Goal: Connect with others: Connect with others

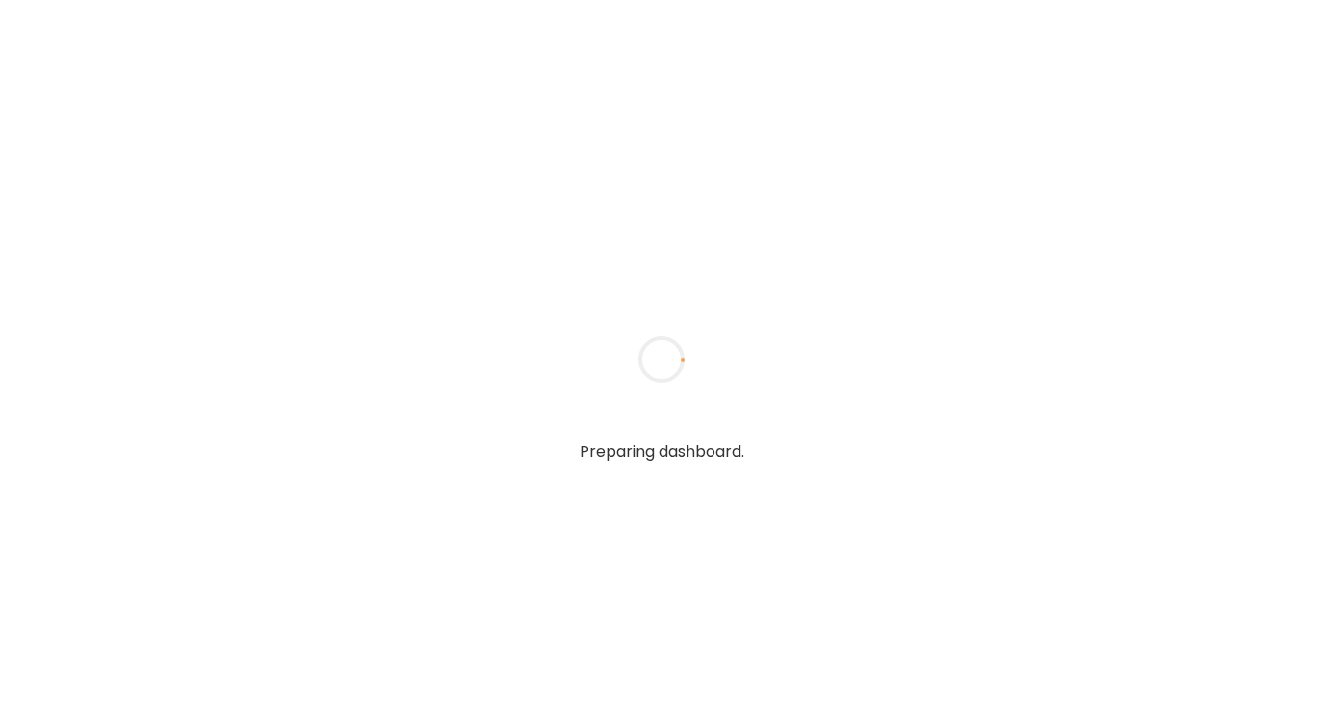
type textarea "**********"
type input "**********"
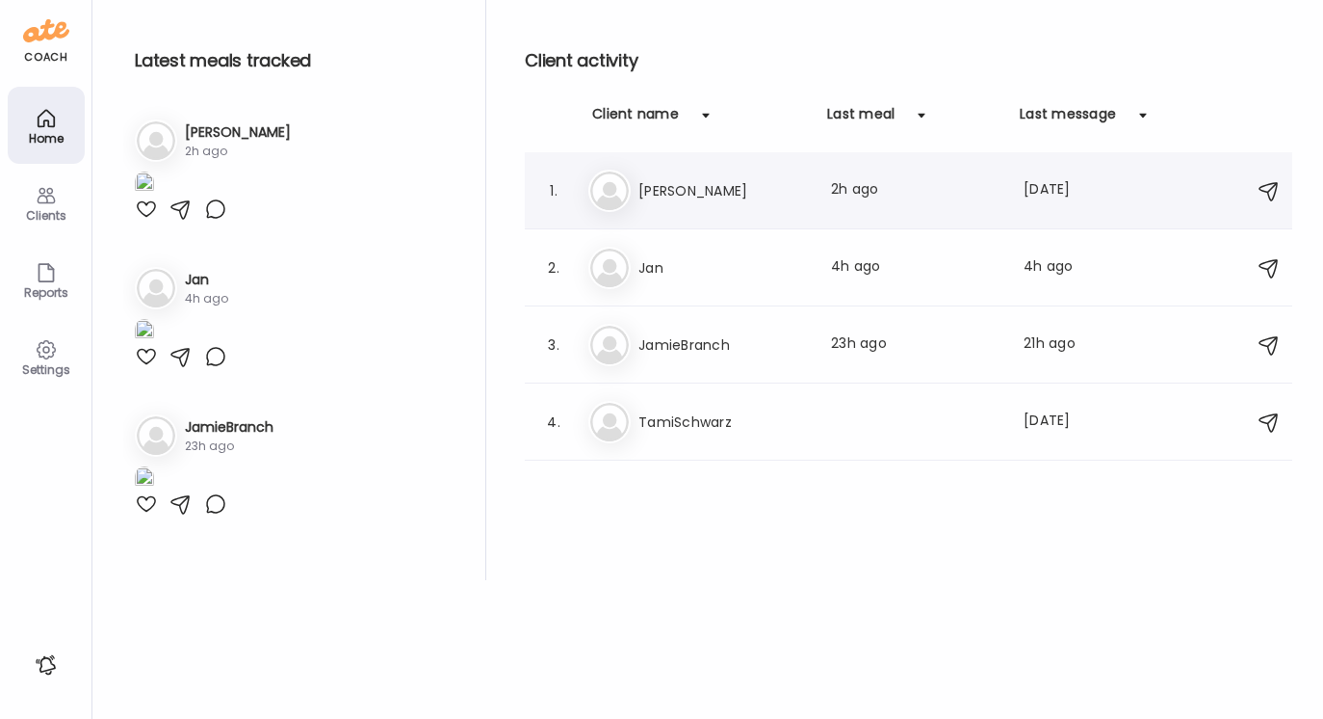
click at [669, 187] on h3 "[PERSON_NAME]" at bounding box center [724, 190] width 170 height 23
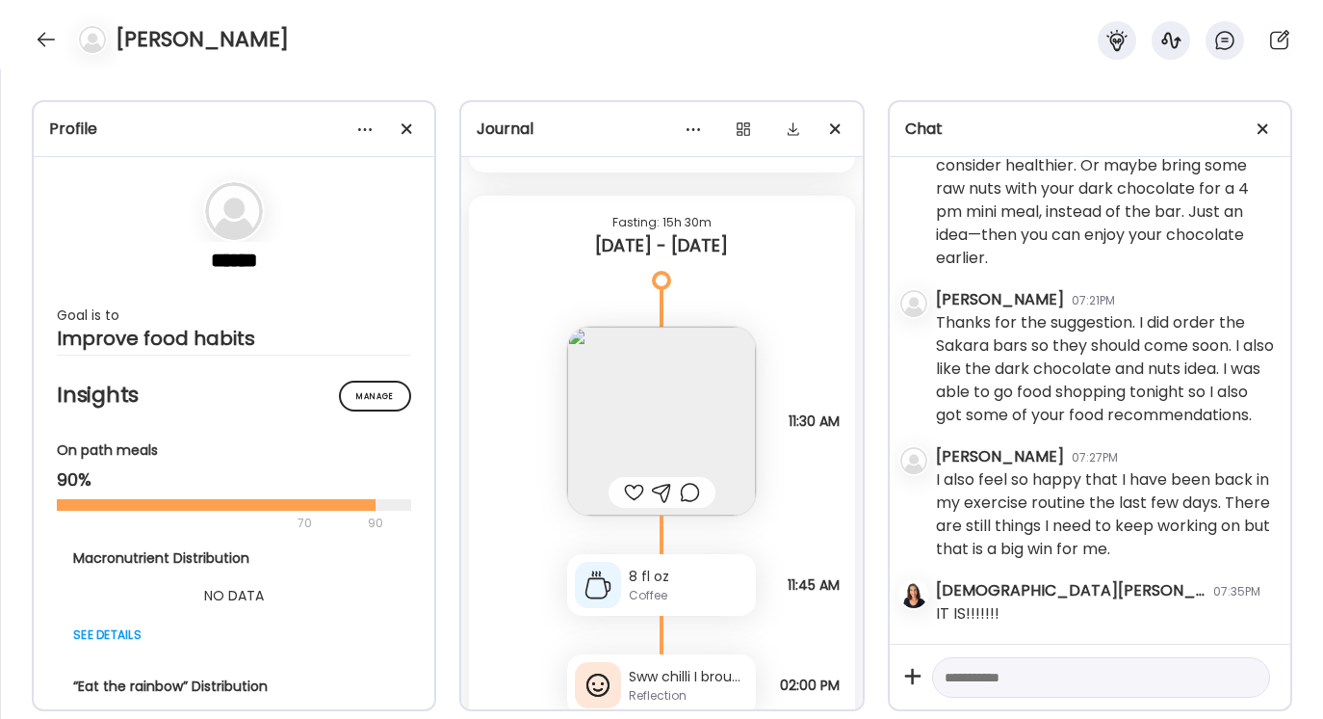
scroll to position [5587, 0]
click at [43, 36] on div at bounding box center [46, 39] width 31 height 31
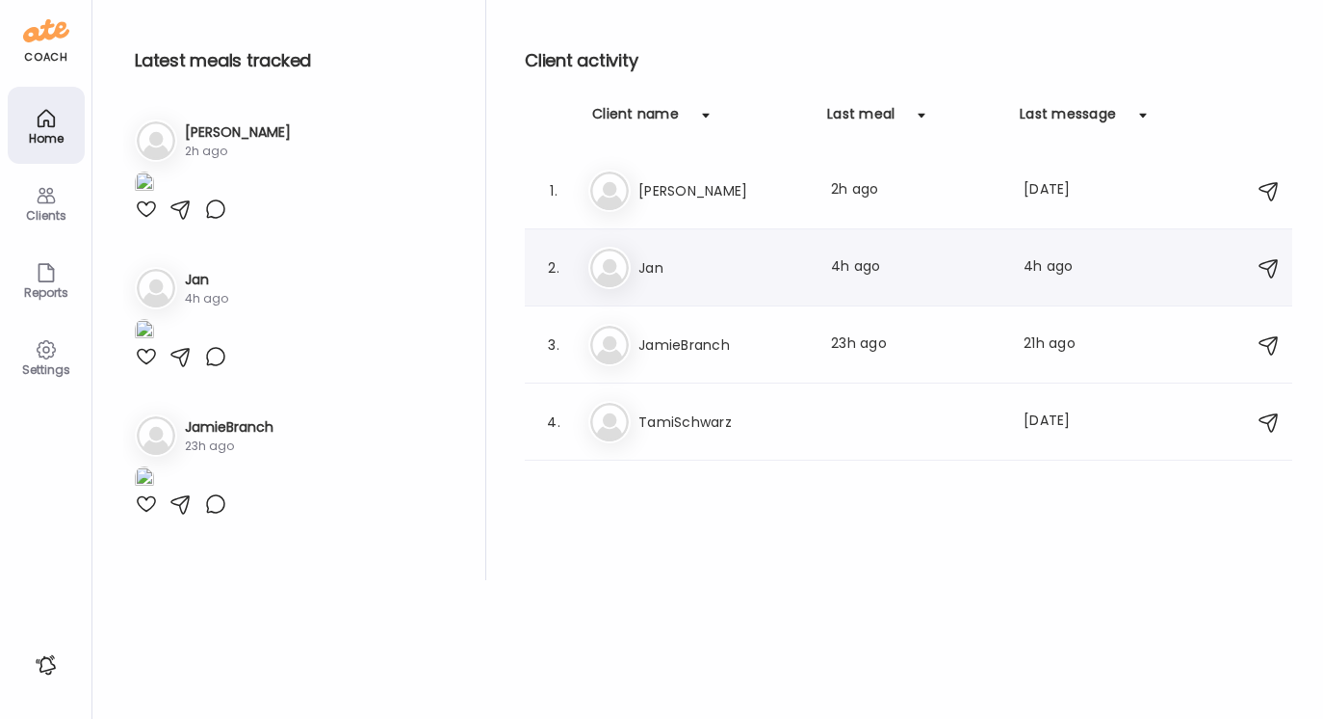
click at [649, 262] on h3 "Jan" at bounding box center [724, 267] width 170 height 23
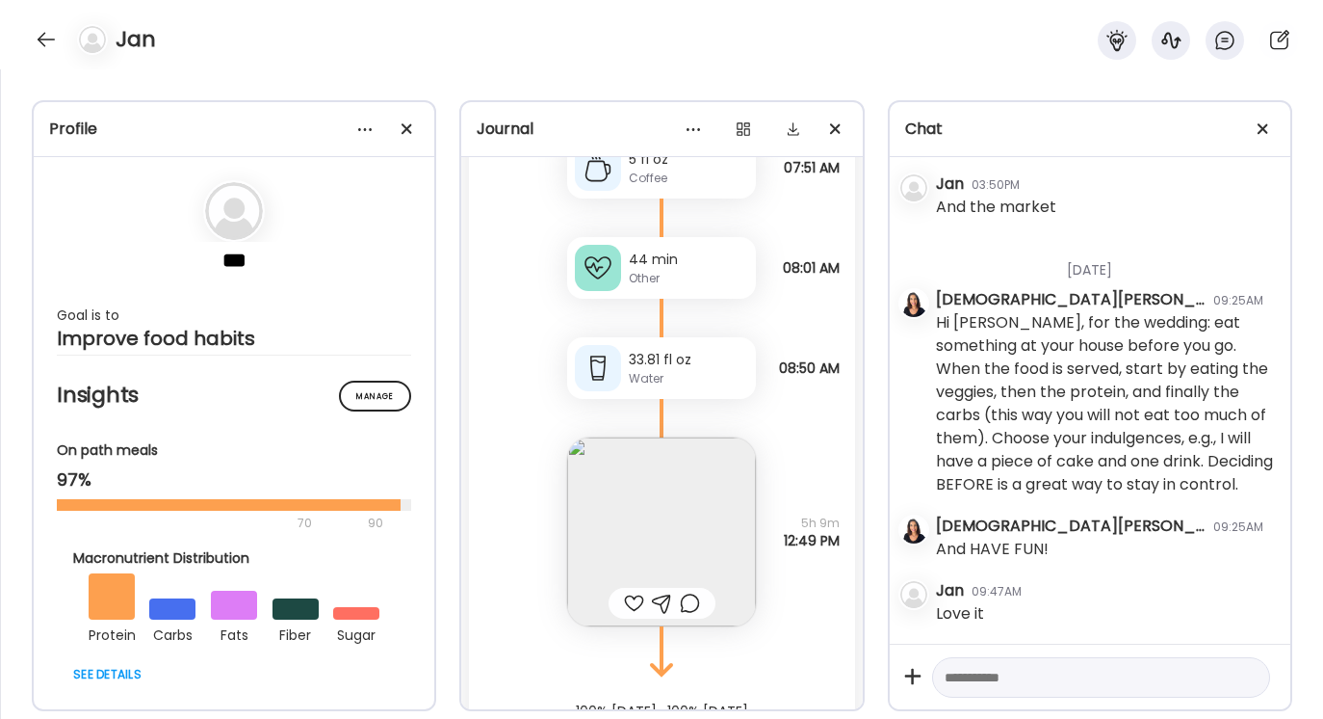
scroll to position [18138, 0]
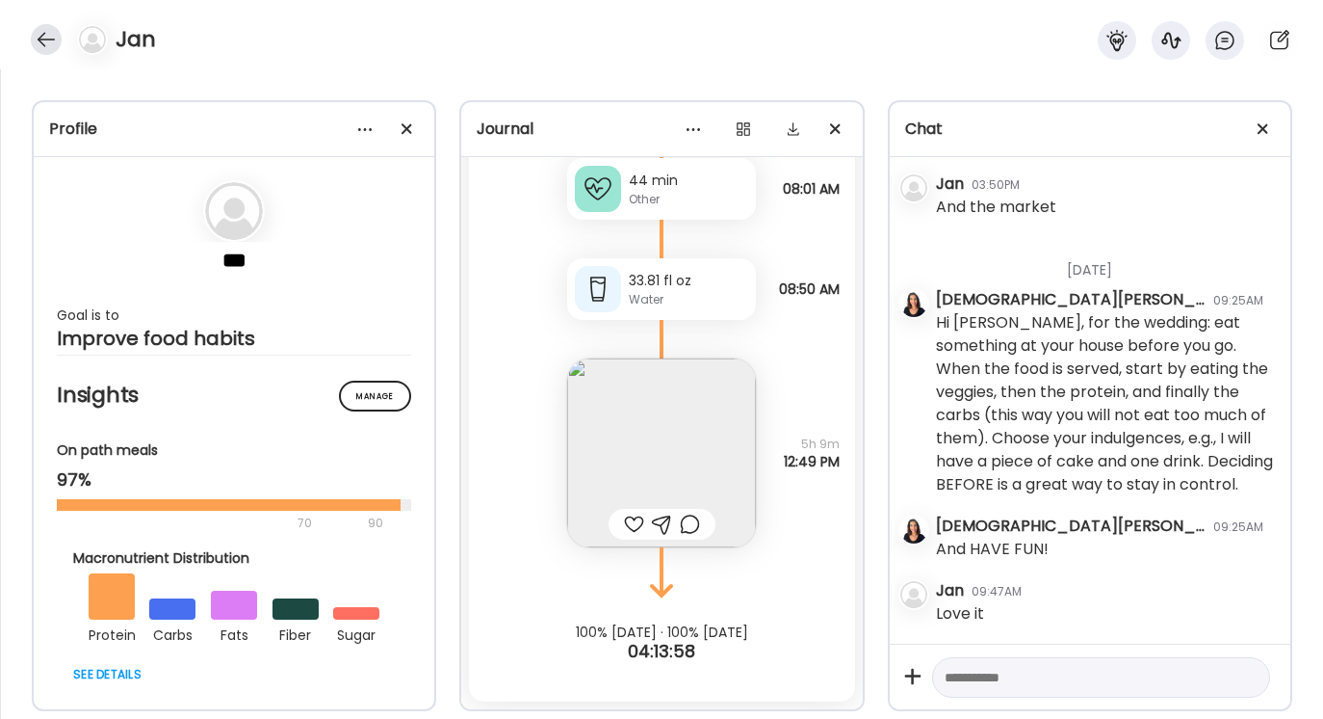
click at [53, 37] on div at bounding box center [46, 39] width 31 height 31
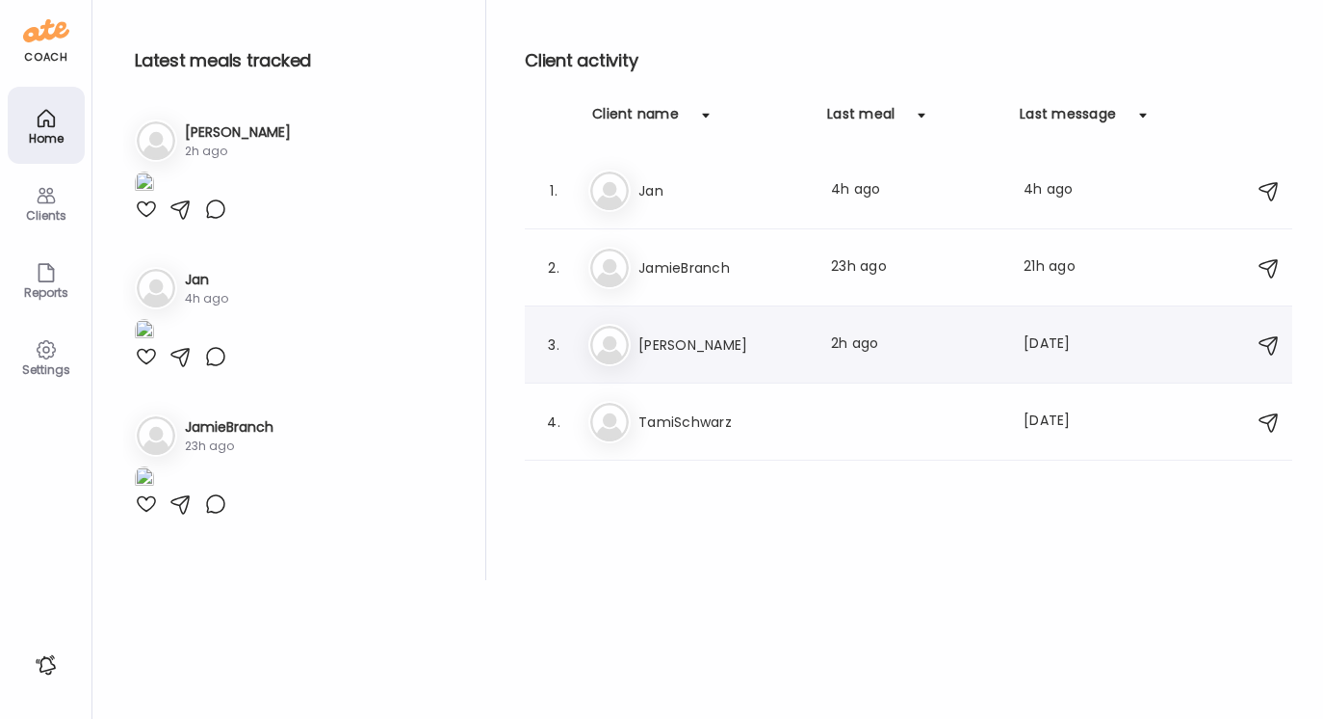
click at [672, 346] on h3 "[PERSON_NAME]" at bounding box center [724, 344] width 170 height 23
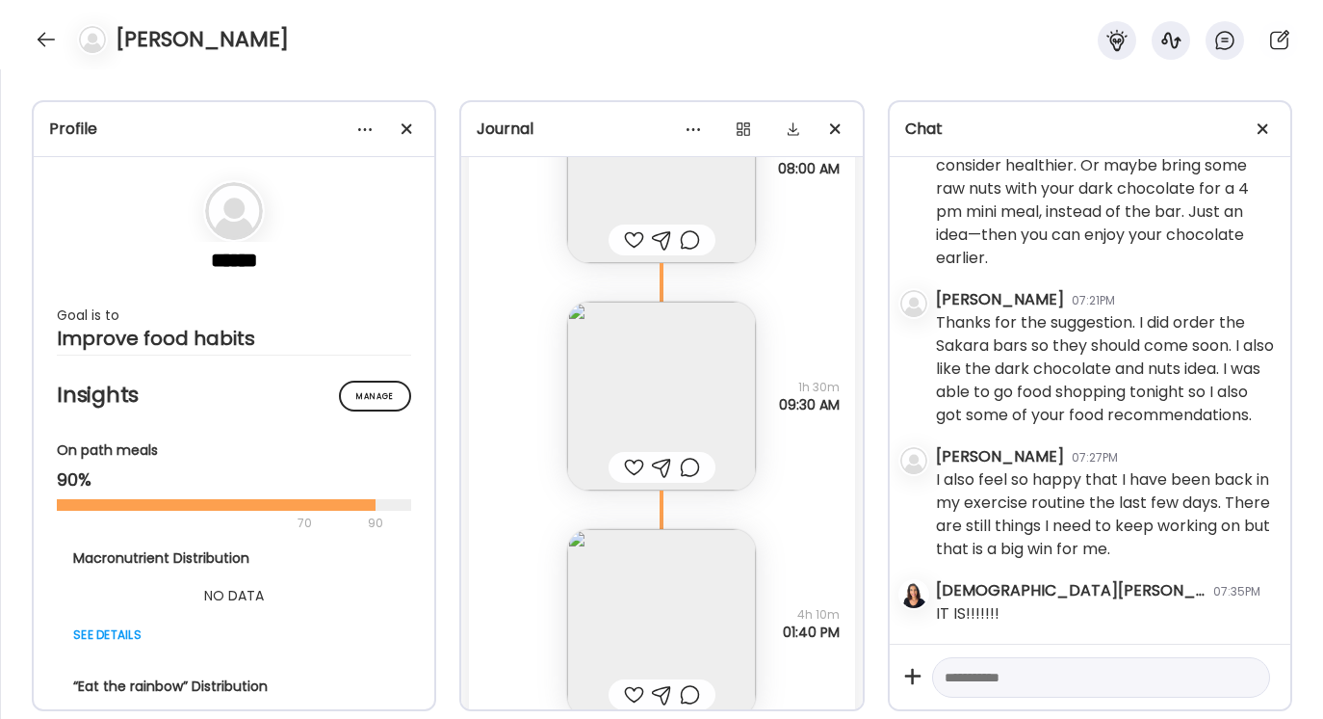
scroll to position [8739, 0]
click at [647, 394] on img at bounding box center [661, 393] width 189 height 189
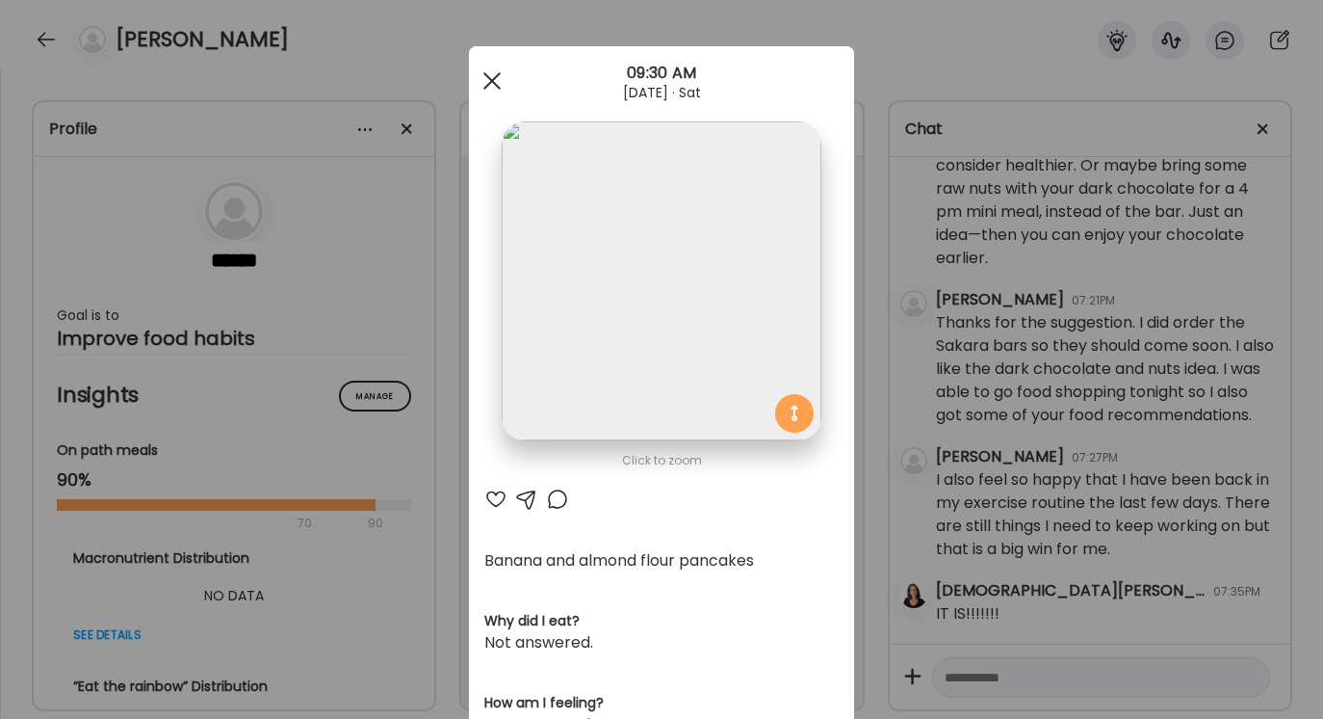
click at [492, 78] on span at bounding box center [492, 80] width 17 height 17
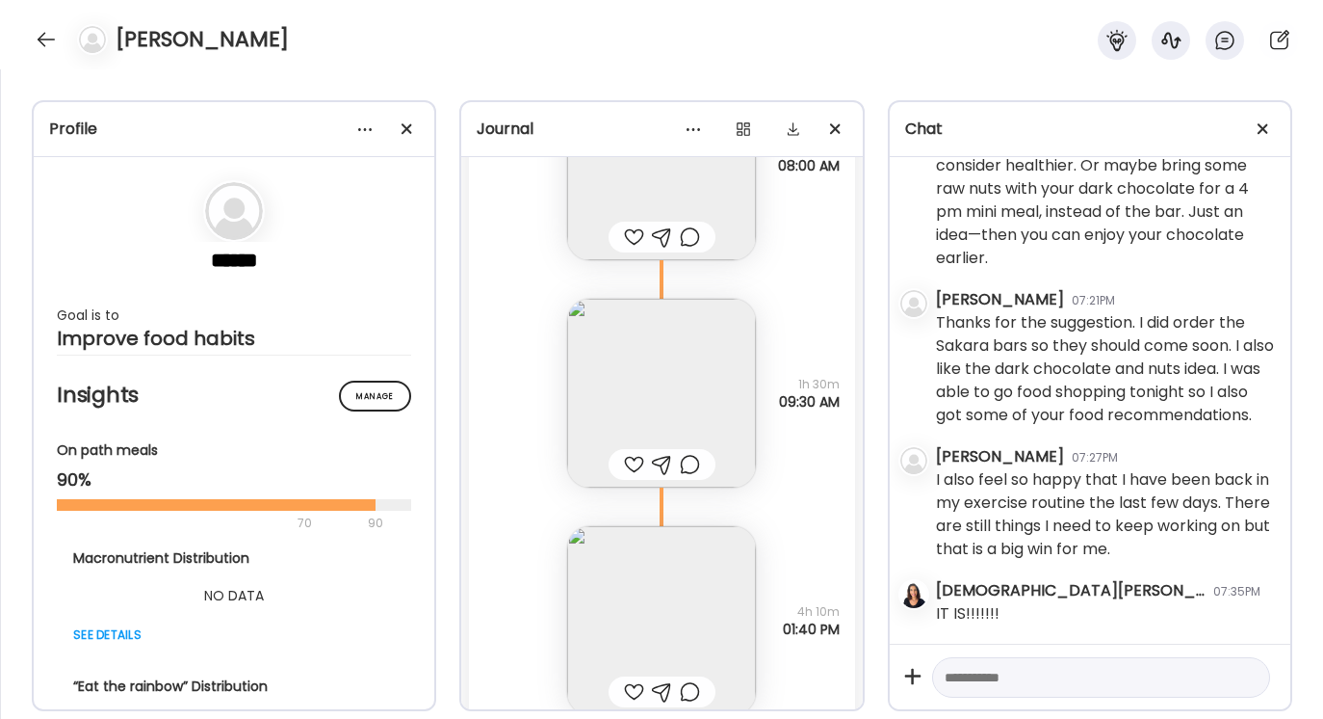
scroll to position [8907, 0]
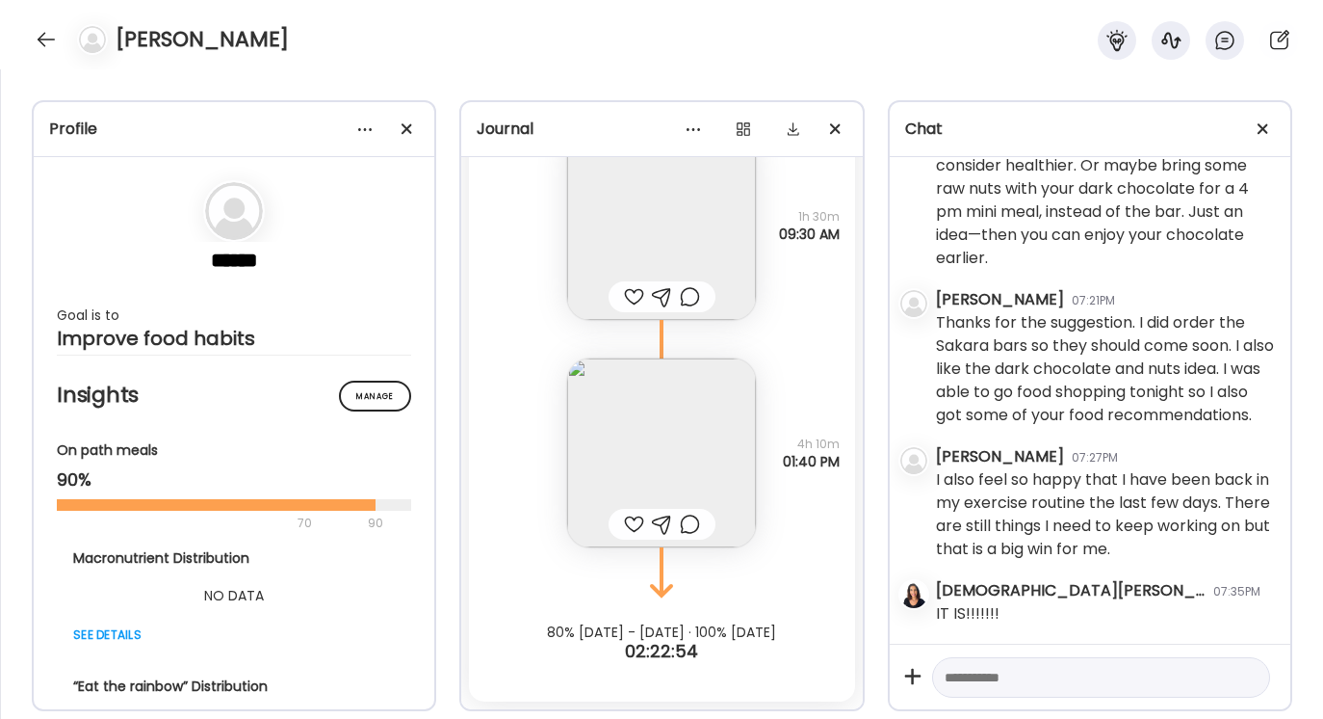
click at [670, 468] on img at bounding box center [661, 452] width 189 height 189
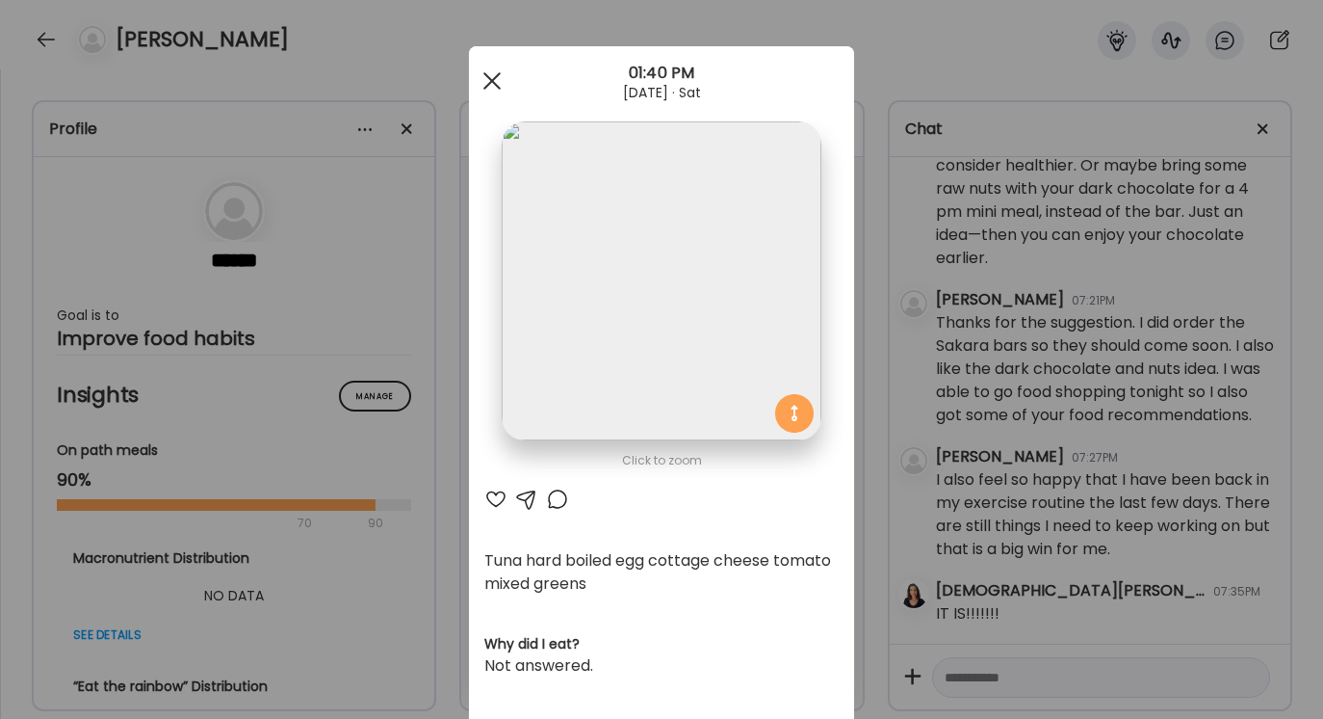
click at [488, 83] on span at bounding box center [492, 80] width 17 height 17
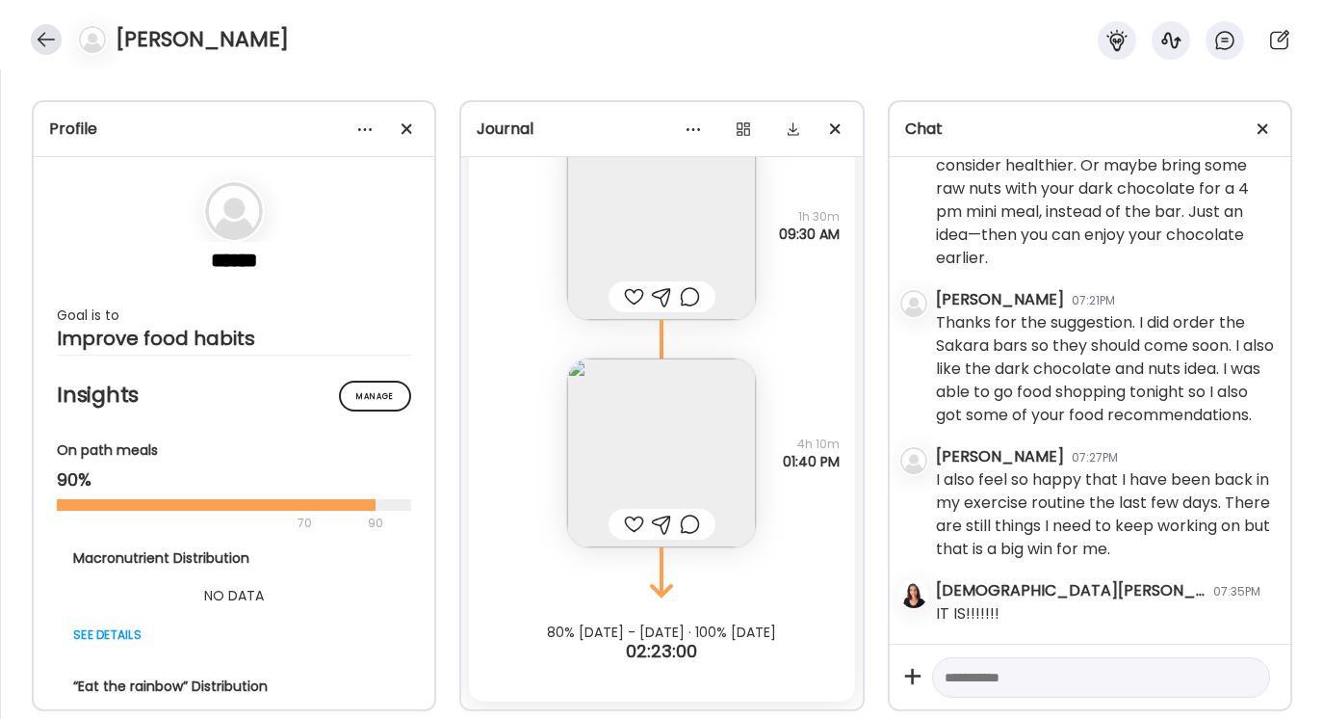
click at [42, 33] on div at bounding box center [46, 39] width 31 height 31
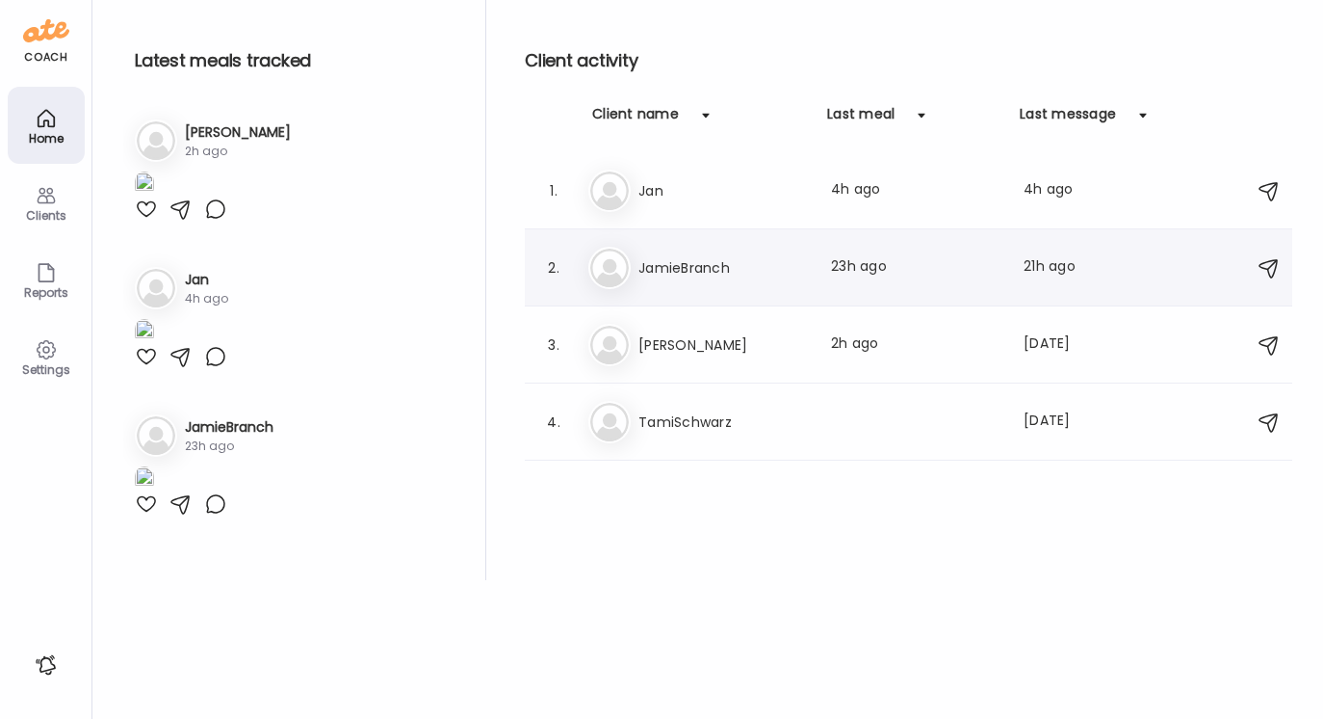
click at [691, 263] on h3 "JamieBranch" at bounding box center [724, 267] width 170 height 23
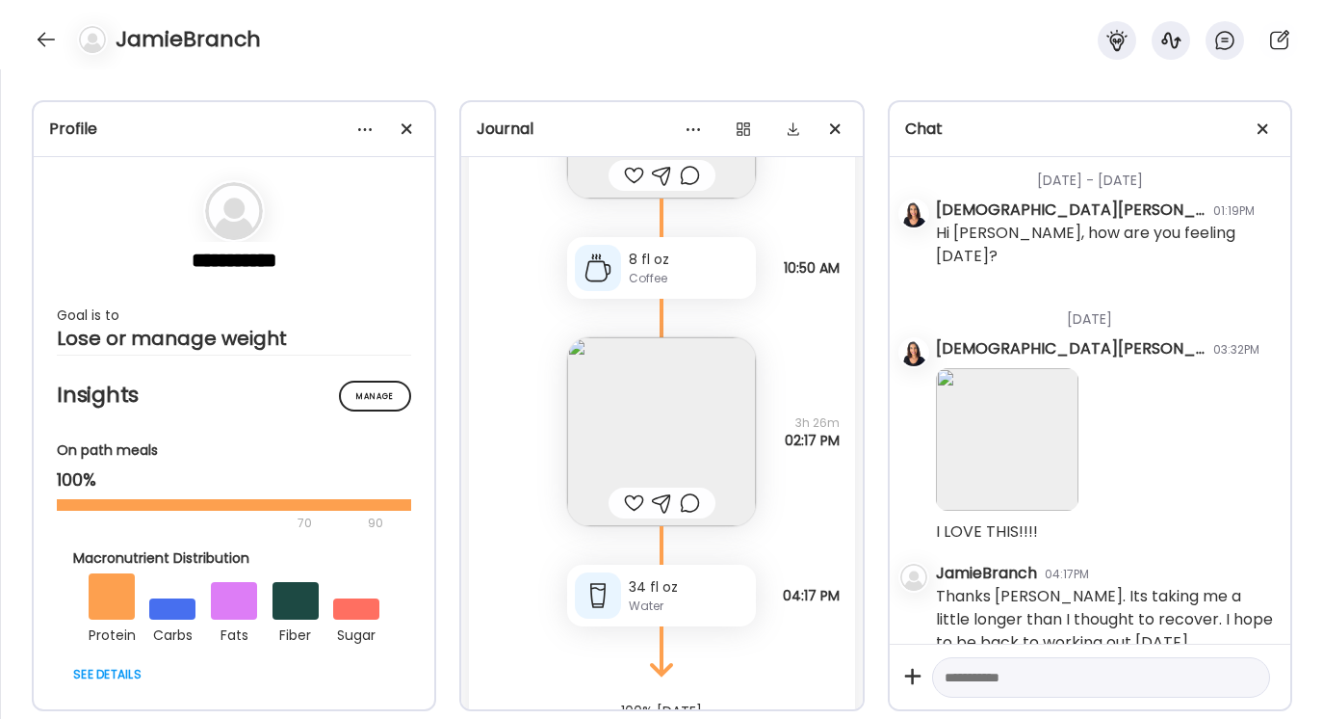
scroll to position [6144, 0]
click at [673, 418] on img at bounding box center [661, 429] width 189 height 189
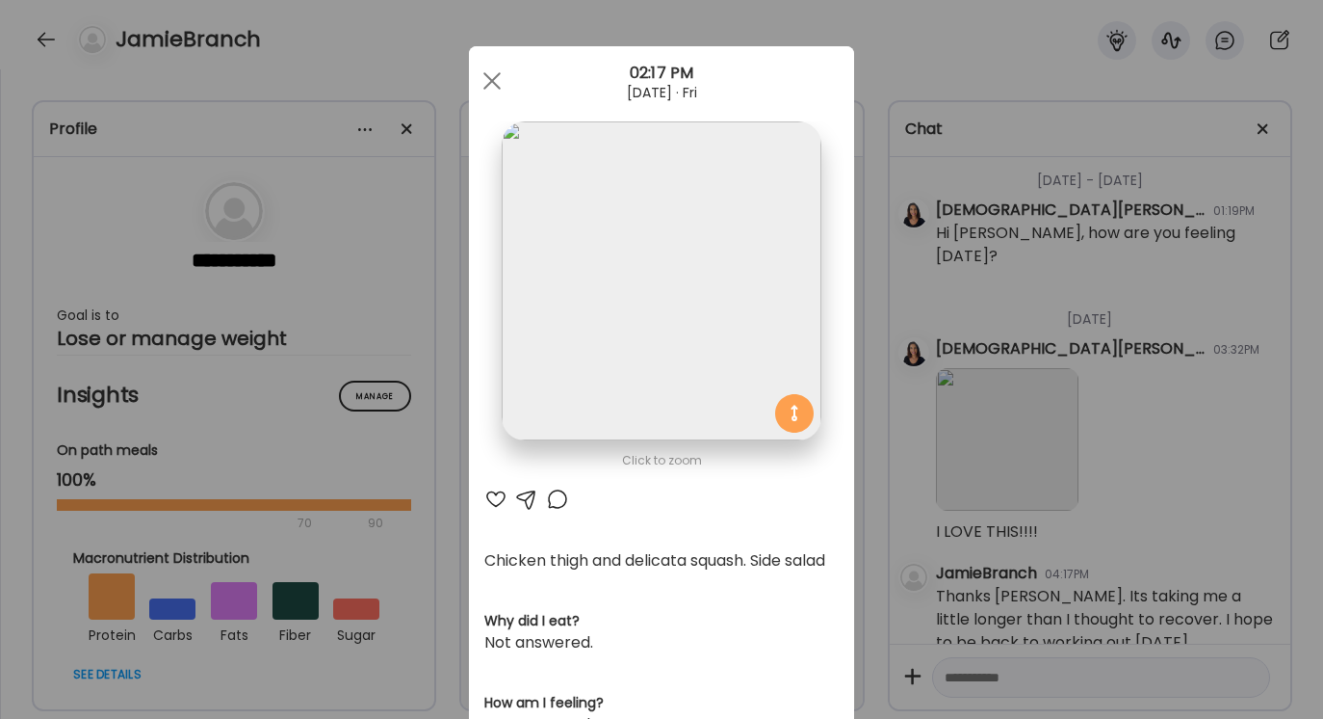
click at [525, 500] on div at bounding box center [526, 498] width 23 height 23
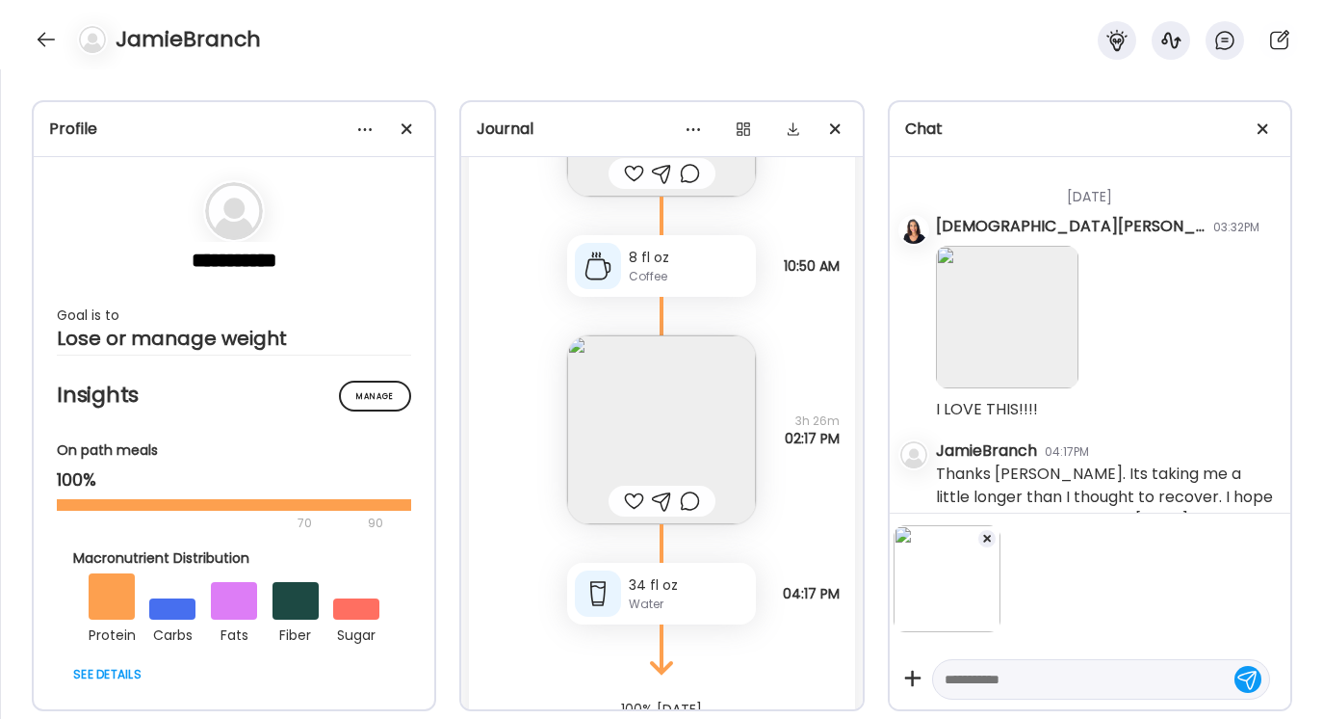
click at [953, 671] on textarea at bounding box center [1084, 679] width 278 height 23
click at [1015, 651] on textarea "**********" at bounding box center [1084, 665] width 278 height 46
type textarea "**********"
